Goal: Find contact information: Find contact information

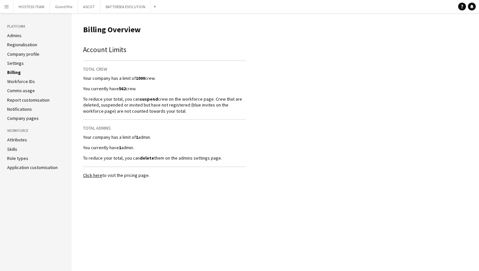
click at [7, 7] on app-icon "Menu" at bounding box center [6, 6] width 5 height 5
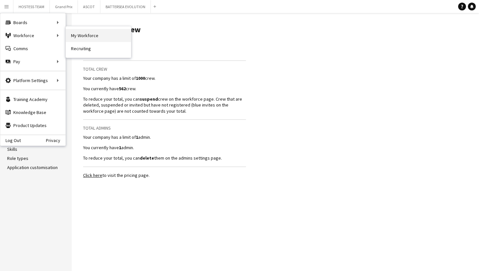
click at [74, 37] on link "My Workforce" at bounding box center [98, 35] width 65 height 13
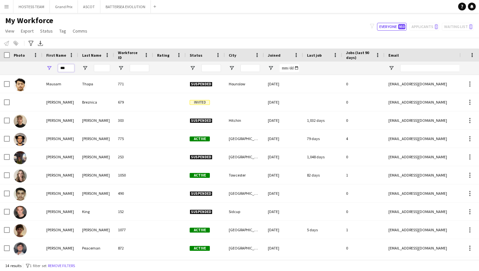
click at [71, 69] on input "***" at bounding box center [66, 68] width 16 height 8
type input "*"
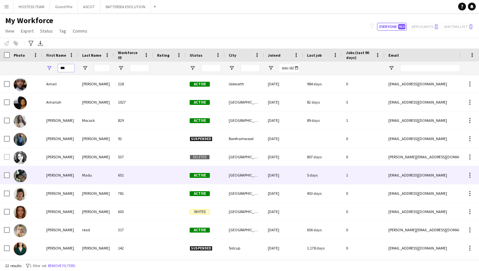
type input "***"
click at [71, 176] on div "[PERSON_NAME]" at bounding box center [60, 175] width 36 height 18
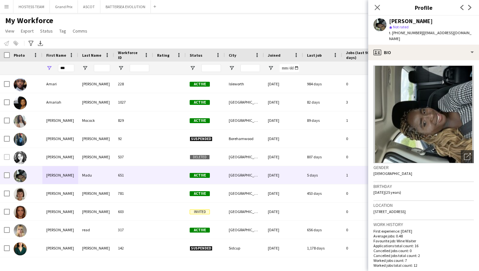
drag, startPoint x: 417, startPoint y: 32, endPoint x: 392, endPoint y: 32, distance: 25.1
click at [392, 32] on span "t. [PHONE_NUMBER]" at bounding box center [406, 32] width 34 height 5
copy span "[PHONE_NUMBER]"
drag, startPoint x: 467, startPoint y: 32, endPoint x: 420, endPoint y: 32, distance: 46.9
click at [420, 32] on div "[PERSON_NAME] star Not rated t. [PHONE_NUMBER] | [EMAIL_ADDRESS][DOMAIN_NAME]" at bounding box center [423, 30] width 111 height 29
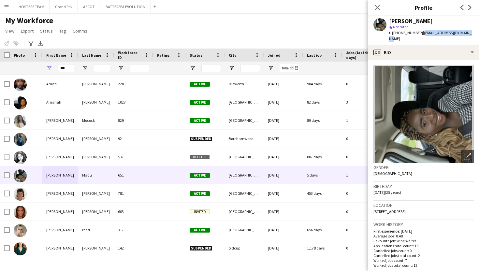
copy span "[EMAIL_ADDRESS][DOMAIN_NAME]"
drag, startPoint x: 433, startPoint y: 205, endPoint x: 419, endPoint y: 205, distance: 14.0
click at [419, 205] on div "Location [STREET_ADDRESS]" at bounding box center [423, 210] width 100 height 19
copy span "N7 9AW"
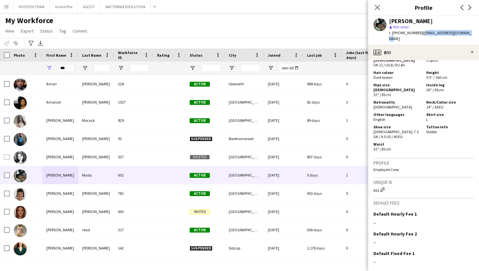
scroll to position [381, 0]
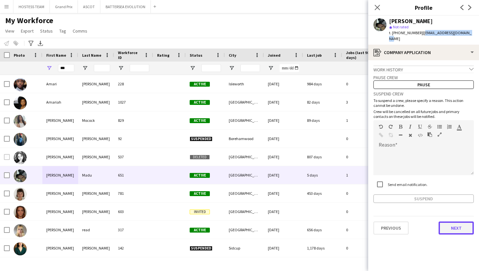
click at [450, 221] on button "Next" at bounding box center [455, 227] width 35 height 13
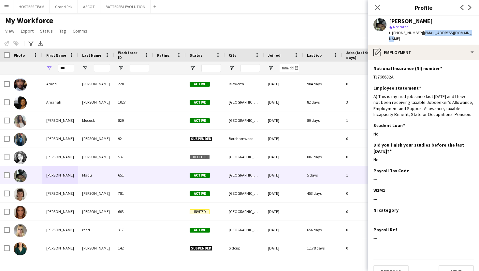
drag, startPoint x: 394, startPoint y: 71, endPoint x: 369, endPoint y: 73, distance: 25.2
click at [369, 73] on app-section-data-types "National Insurance (NI) number Edit this field TJ766632A Employee statement Edi…" at bounding box center [423, 165] width 111 height 211
copy div "TJ766632A"
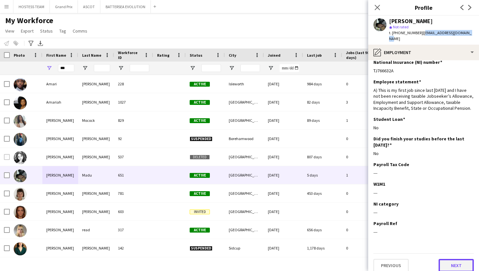
click at [447, 259] on button "Next" at bounding box center [455, 265] width 35 height 13
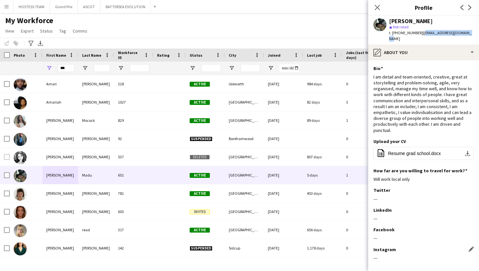
scroll to position [26, 0]
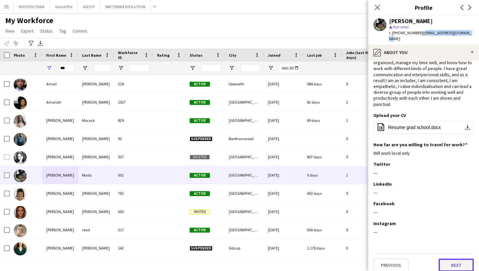
click at [448, 258] on button "Next" at bounding box center [455, 264] width 35 height 13
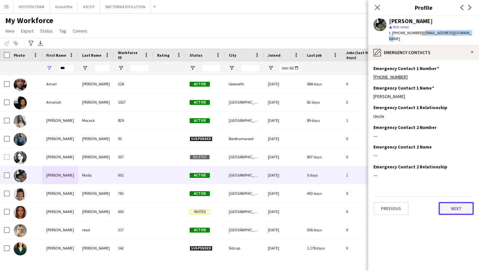
click at [452, 202] on button "Next" at bounding box center [455, 208] width 35 height 13
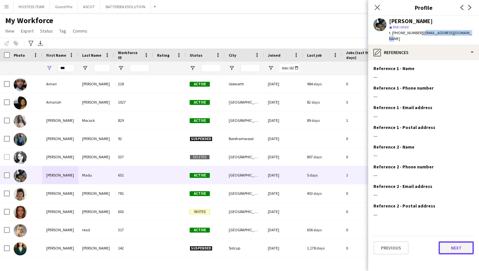
click at [444, 244] on button "Next" at bounding box center [455, 247] width 35 height 13
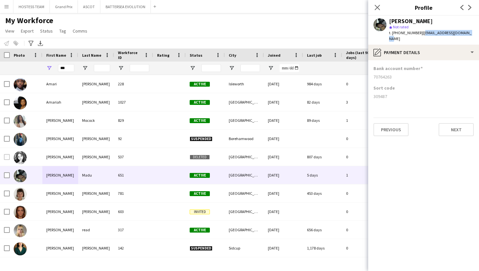
drag, startPoint x: 393, startPoint y: 70, endPoint x: 368, endPoint y: 72, distance: 25.1
click at [368, 72] on app-section-data-types "Bank account number [FINANCIAL_ID] Sort code [FINANCIAL_ID] Previous Next" at bounding box center [423, 165] width 111 height 211
copy div "70764263"
